Goal: Communication & Community: Answer question/provide support

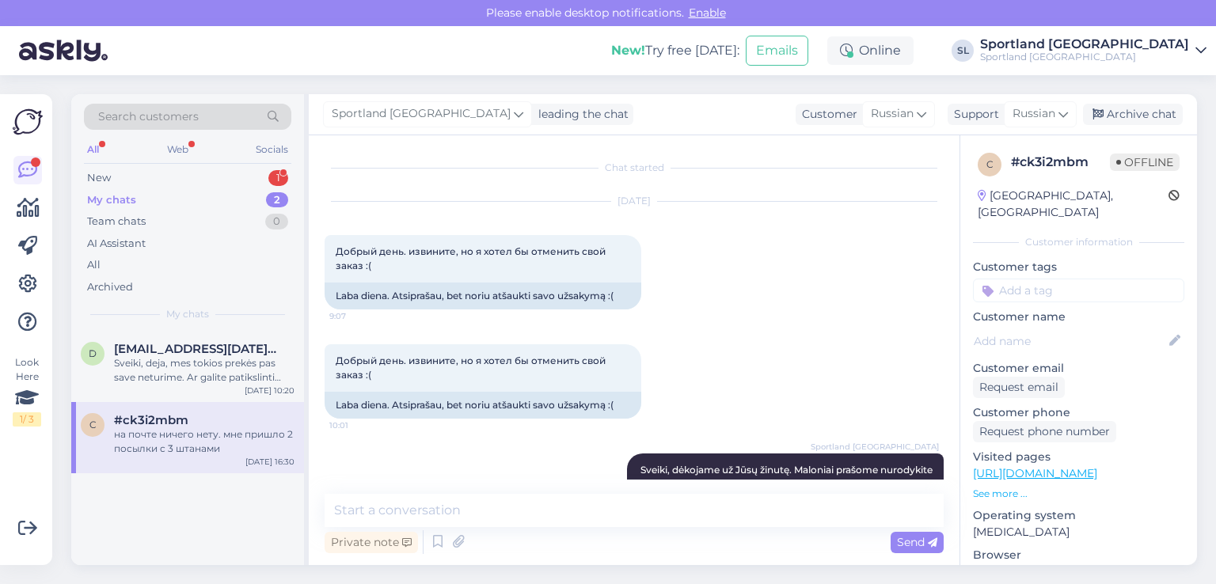
scroll to position [4511, 0]
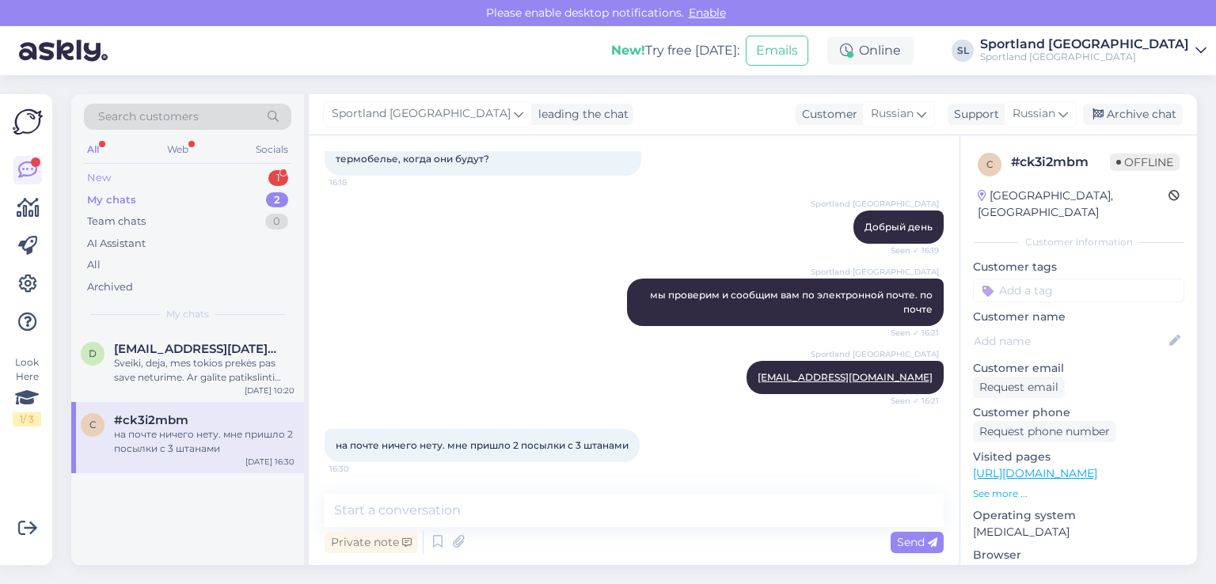
click at [148, 176] on div "New 1" at bounding box center [187, 178] width 207 height 22
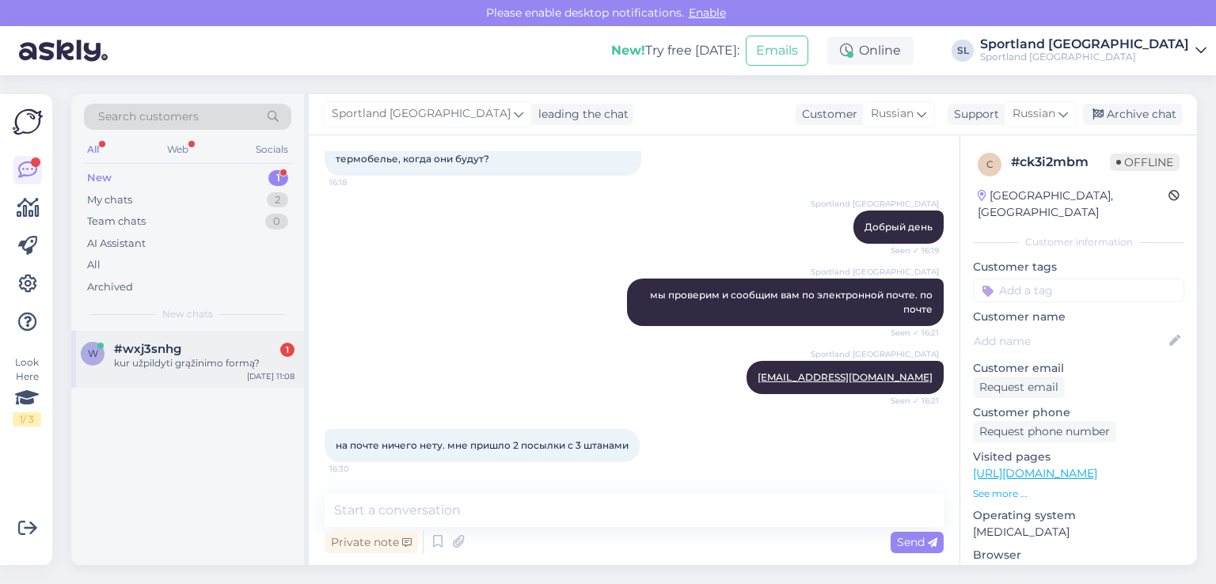
click at [173, 370] on div "w #wxj3snhg 1 kur užpildyti grąžinimo formą? [DATE] 11:08" at bounding box center [187, 359] width 233 height 57
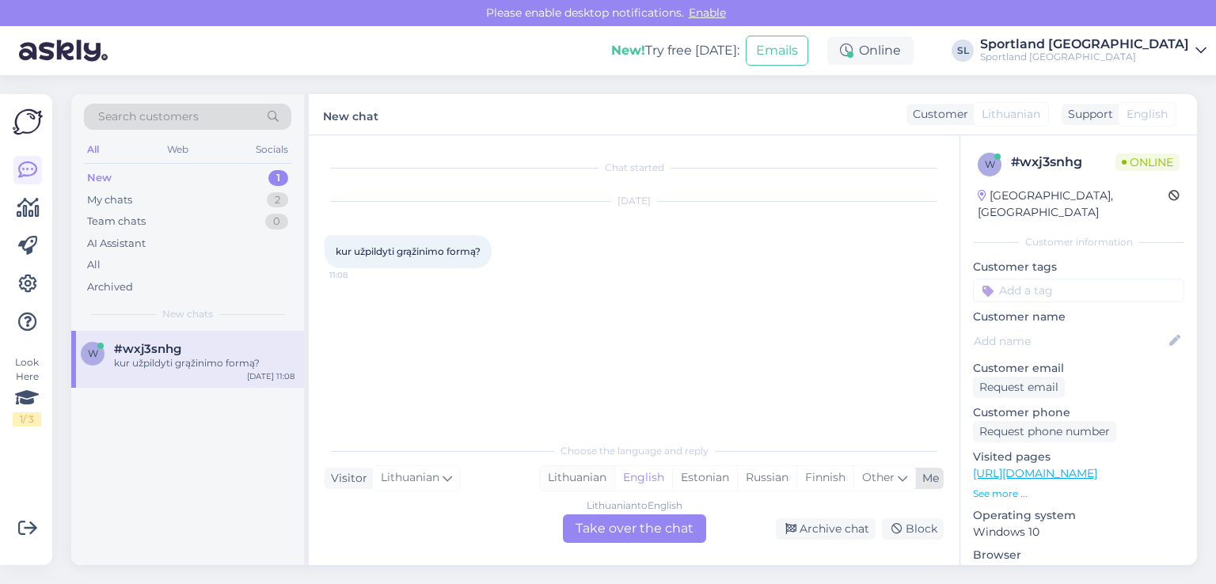
click at [576, 476] on div "Lithuanian" at bounding box center [577, 478] width 74 height 24
click at [590, 532] on div "Lithuanian to Lithuanian Take over the chat" at bounding box center [634, 528] width 143 height 28
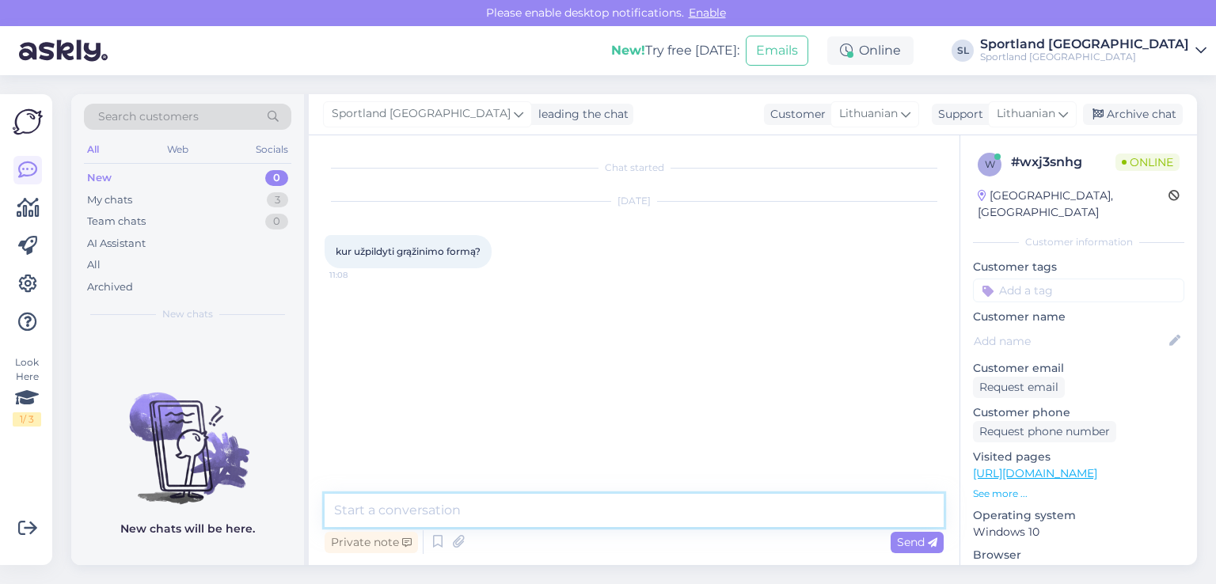
click at [546, 514] on textarea at bounding box center [634, 510] width 619 height 33
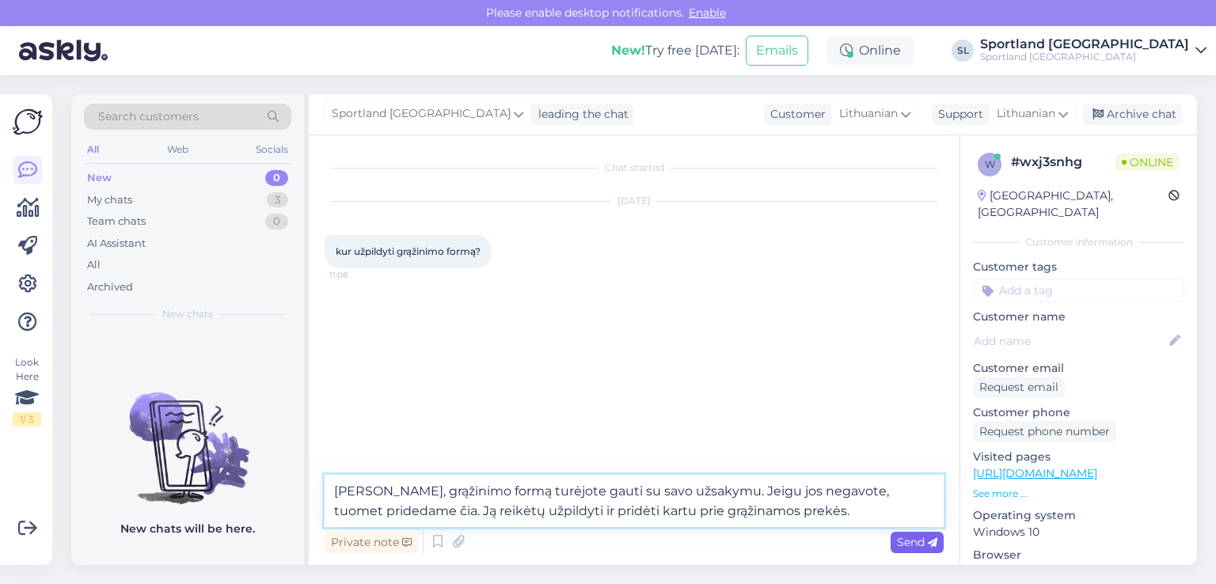
type textarea "[PERSON_NAME], grąžinimo formą turėjote gauti su savo užsakymu. Jeigu jos negav…"
click at [905, 538] on span "Send" at bounding box center [917, 542] width 40 height 14
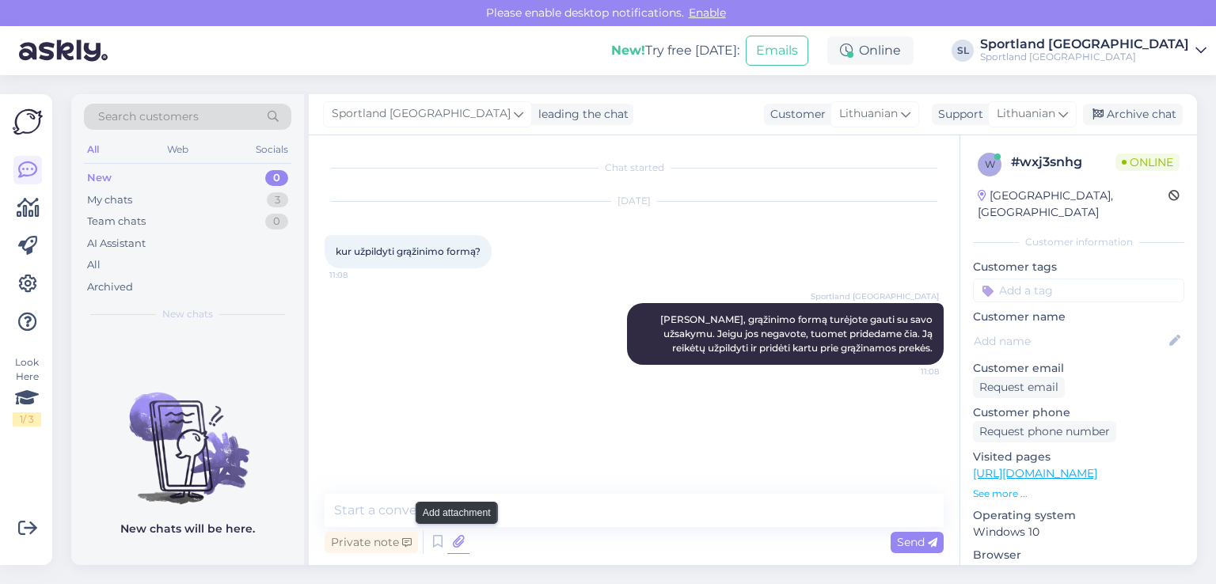
click at [460, 545] on icon at bounding box center [458, 542] width 22 height 24
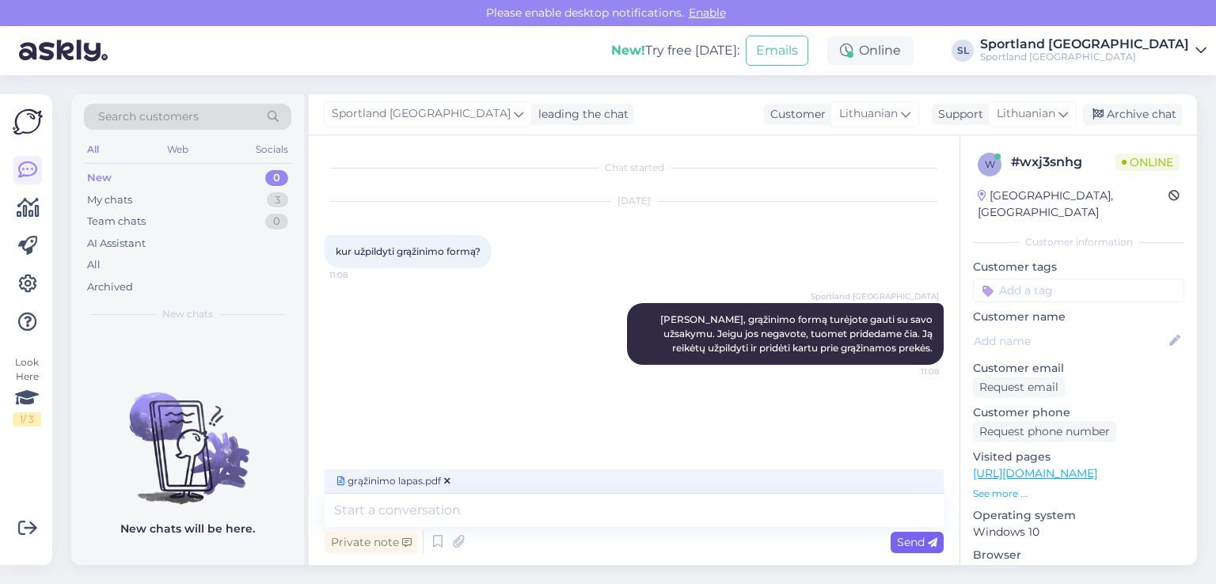
click at [912, 537] on span "Send" at bounding box center [917, 542] width 40 height 14
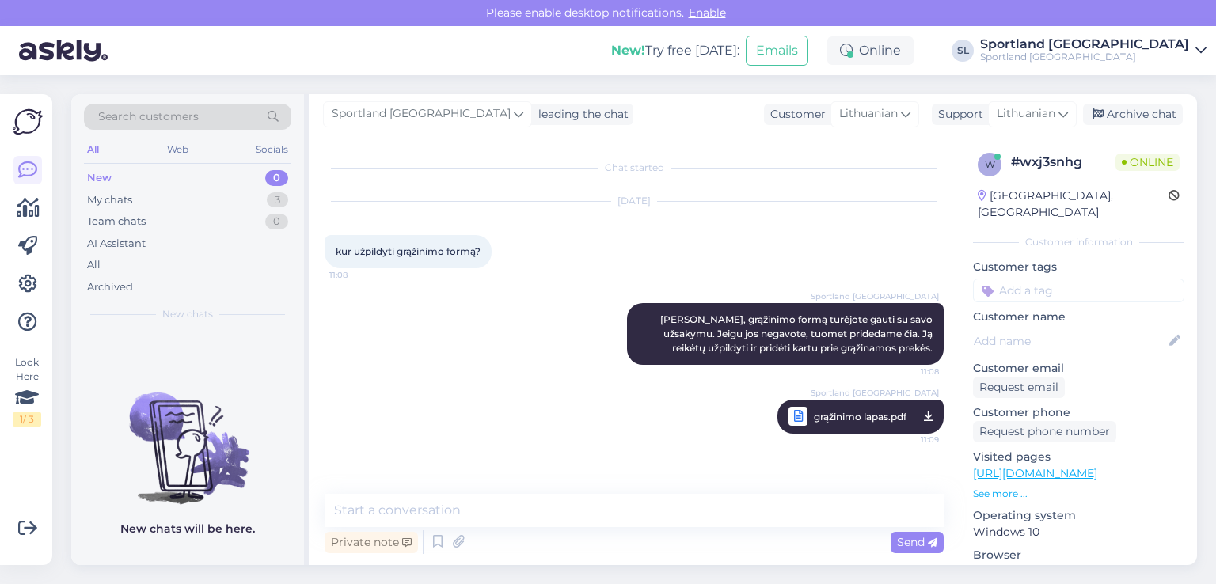
click at [602, 436] on div "Sportland [GEOGRAPHIC_DATA] grąžinimo lapas.pdf 11:09" at bounding box center [634, 416] width 619 height 69
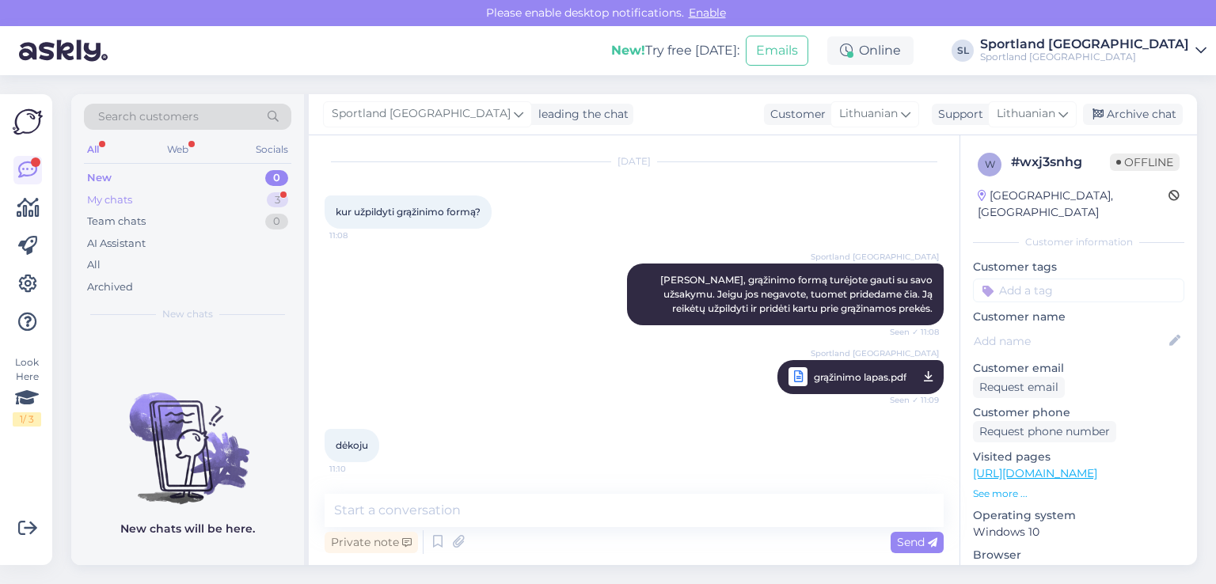
click at [245, 194] on div "My chats 3" at bounding box center [187, 200] width 207 height 22
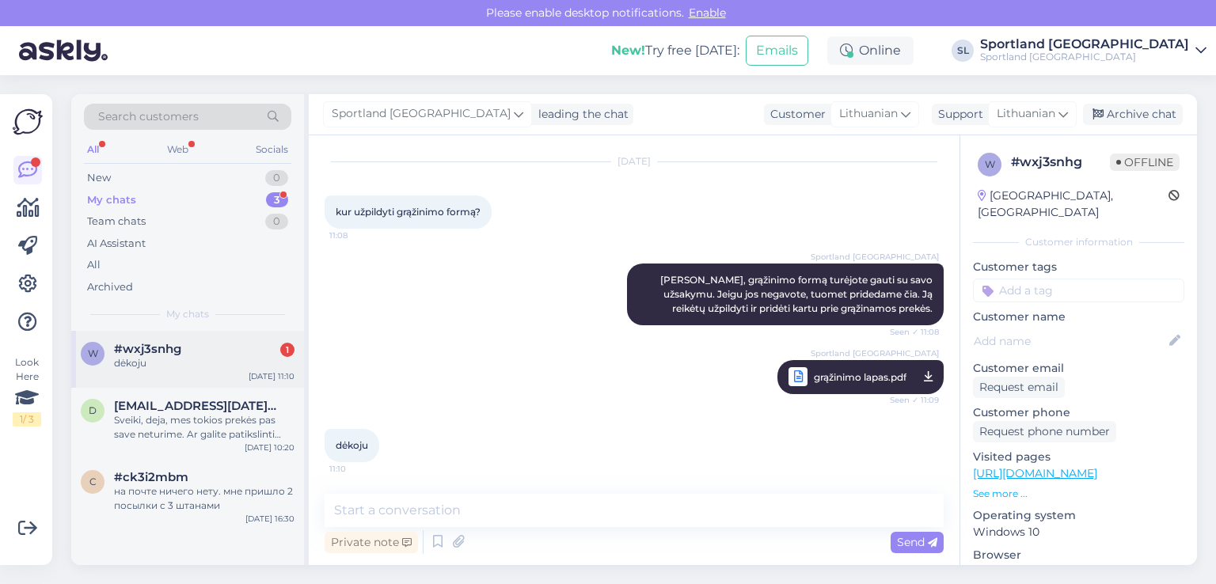
click at [188, 368] on div "dėkoju" at bounding box center [204, 363] width 180 height 14
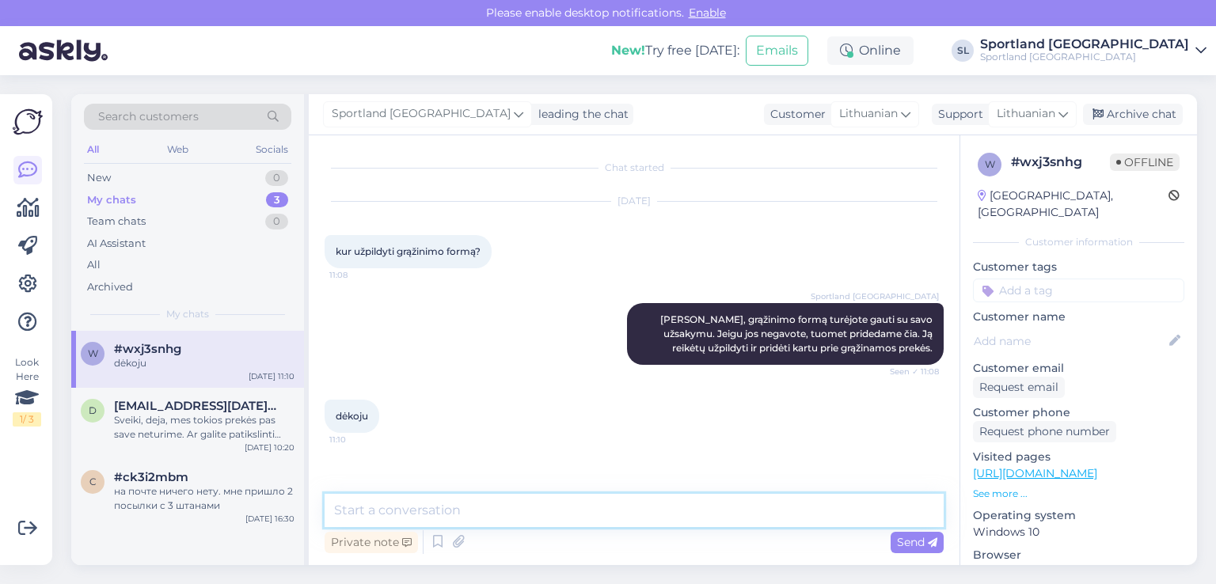
click at [723, 517] on textarea at bounding box center [634, 510] width 619 height 33
type textarea "gražios dienos!"
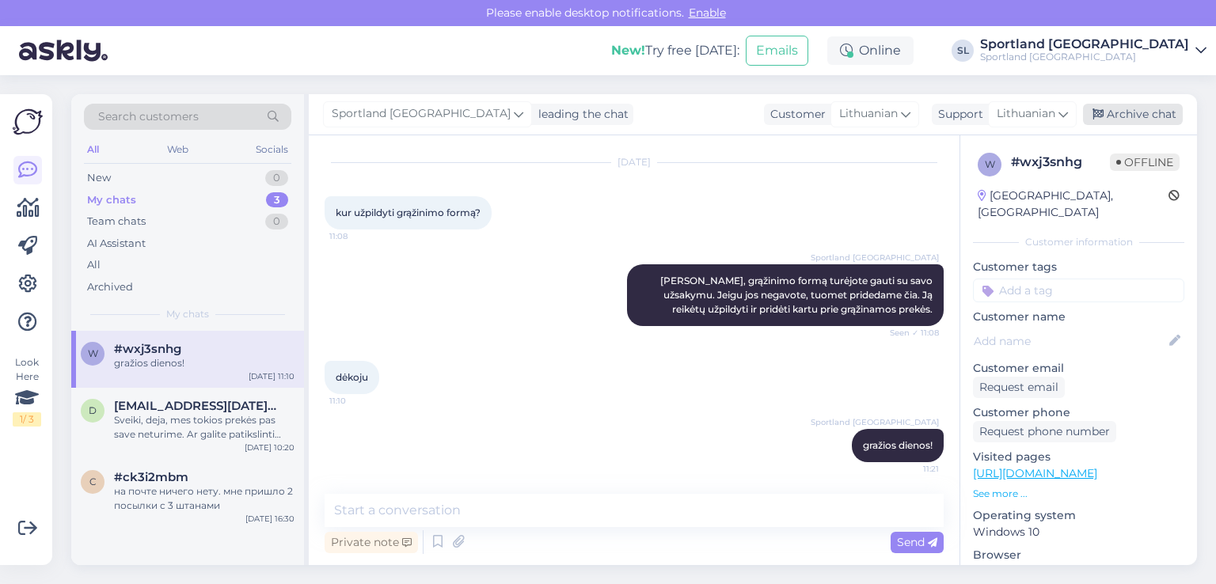
click at [1141, 115] on div "Archive chat" at bounding box center [1133, 114] width 100 height 21
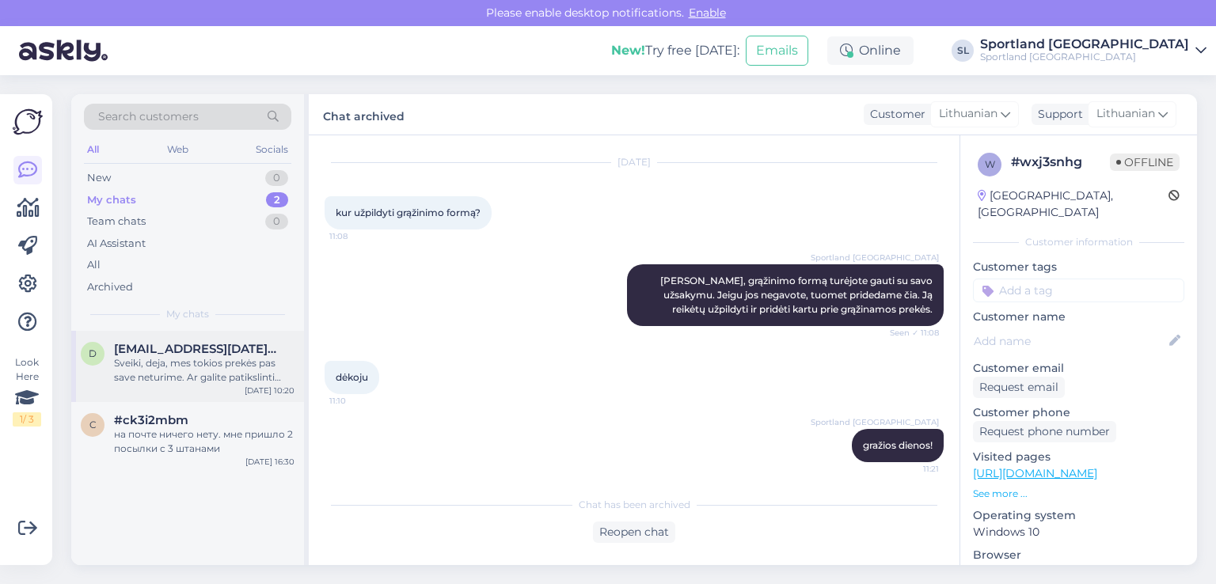
click at [196, 343] on span "[EMAIL_ADDRESS][DATE][DOMAIN_NAME]" at bounding box center [196, 349] width 165 height 14
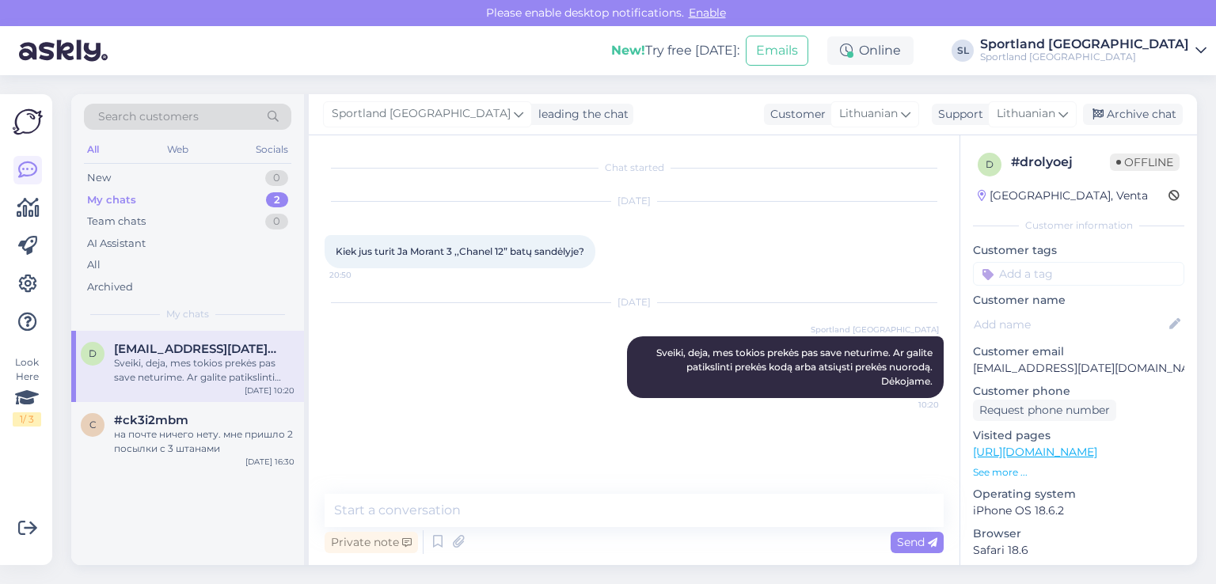
scroll to position [0, 0]
click at [1140, 118] on div "Archive chat" at bounding box center [1133, 114] width 100 height 21
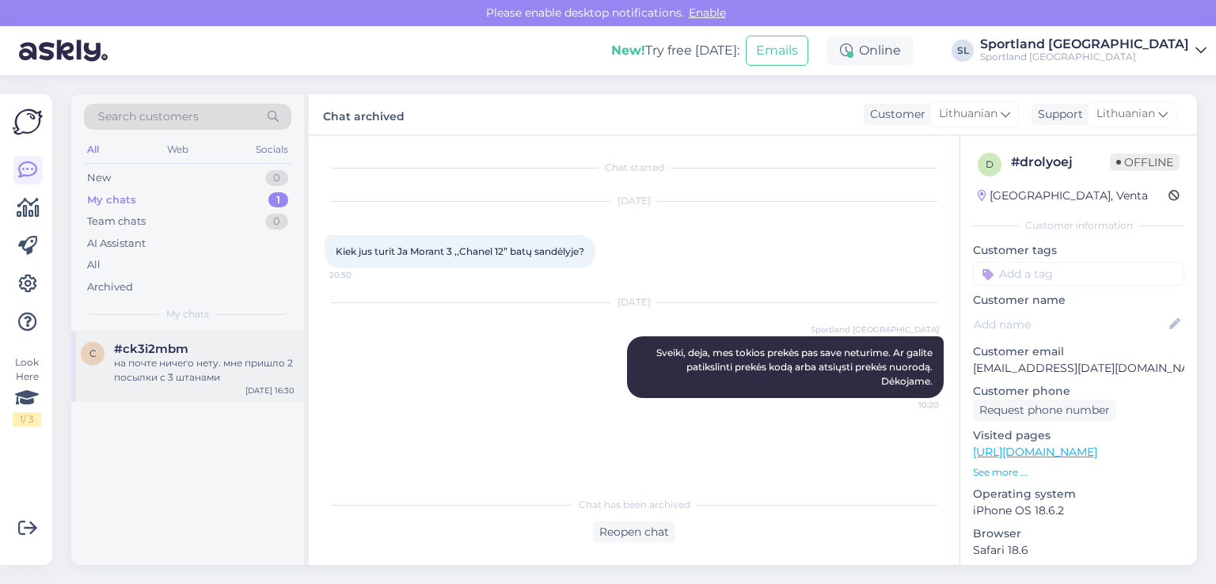
click at [180, 363] on div "на почте ничего нету. мне пришло 2 посылки с 3 штанами" at bounding box center [204, 370] width 180 height 28
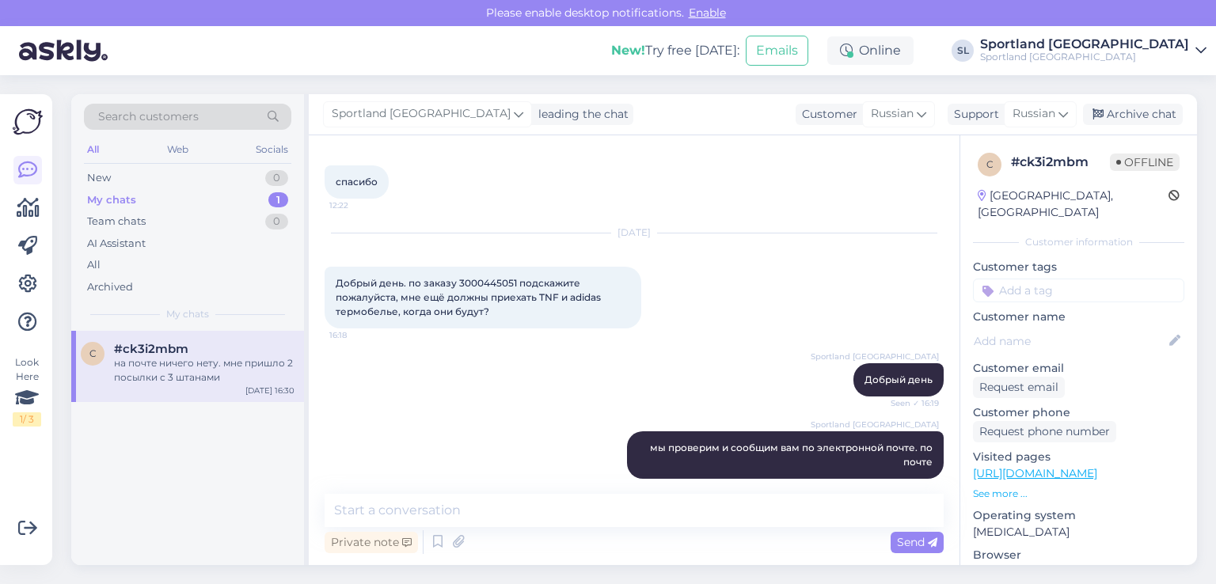
scroll to position [4352, 0]
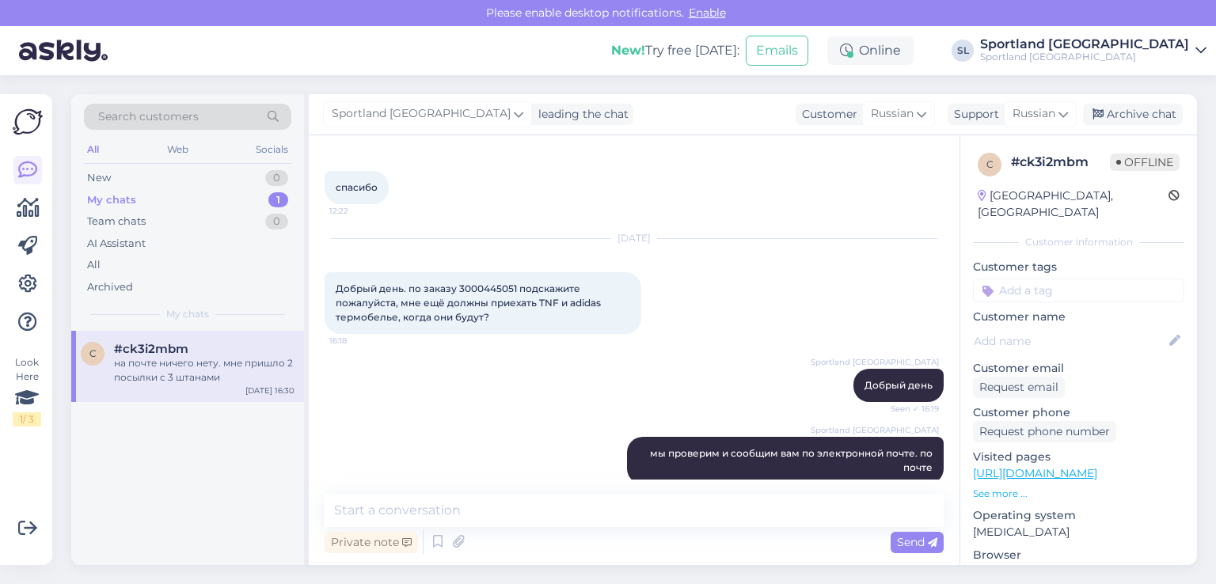
click at [493, 285] on span "Добрый день. по заказу 3000445051 подскажите пожалуйста, мне ещё должны приехат…" at bounding box center [470, 303] width 268 height 40
copy span "3000445051"
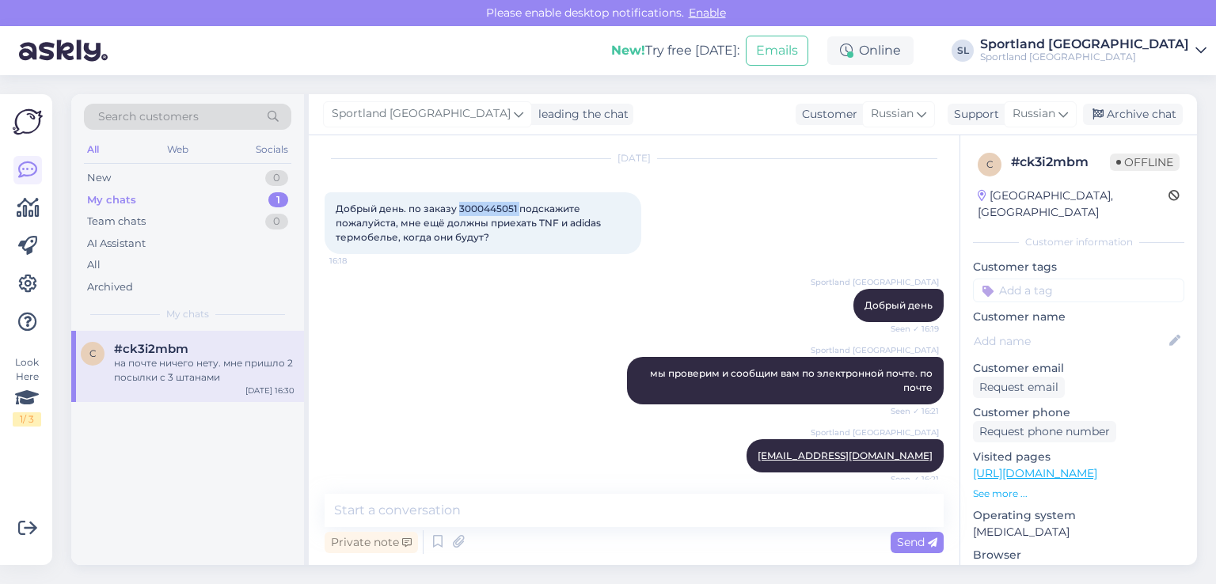
scroll to position [4511, 0]
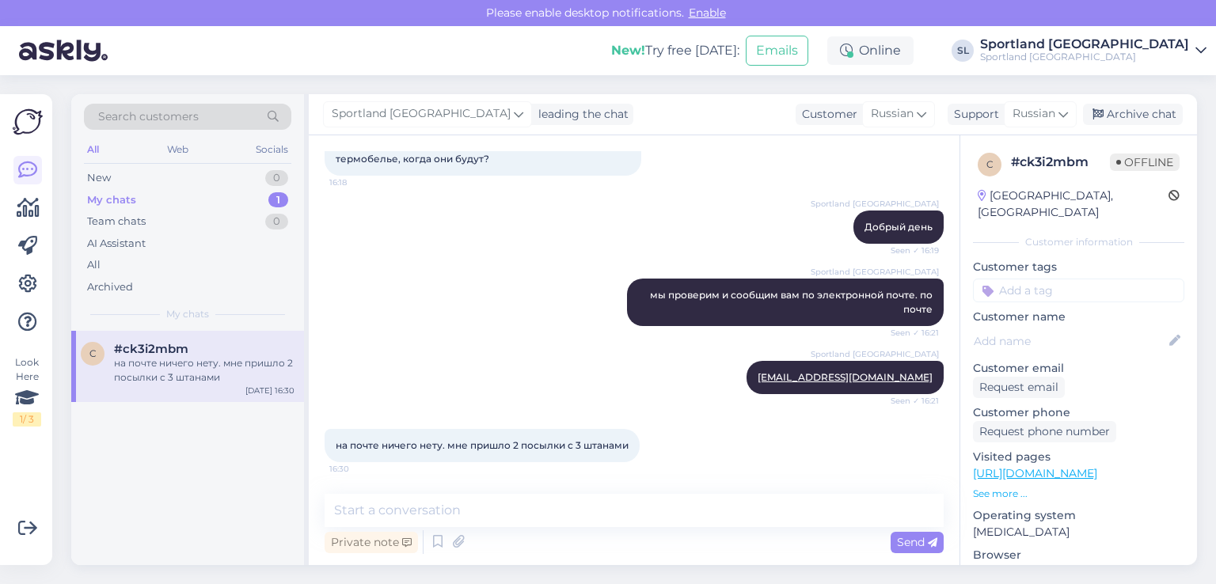
click at [536, 337] on div "Sportland Lithuania мы проверим и сообщим вам по электронной почте. по почте Se…" at bounding box center [634, 302] width 619 height 82
click at [1114, 118] on div "Archive chat" at bounding box center [1133, 114] width 100 height 21
